Goal: Check status: Check status

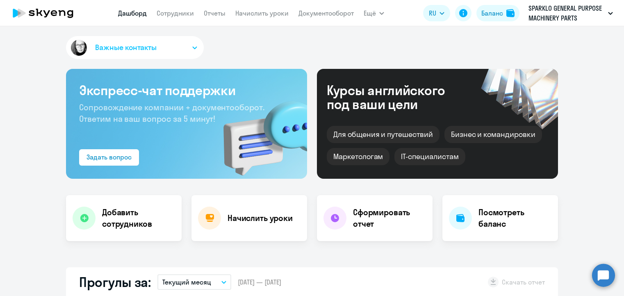
select select "30"
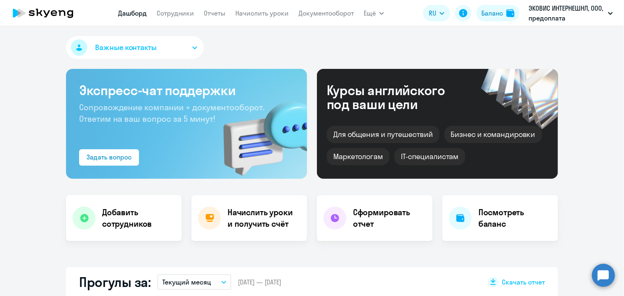
select select "30"
